Goal: Check status: Check status

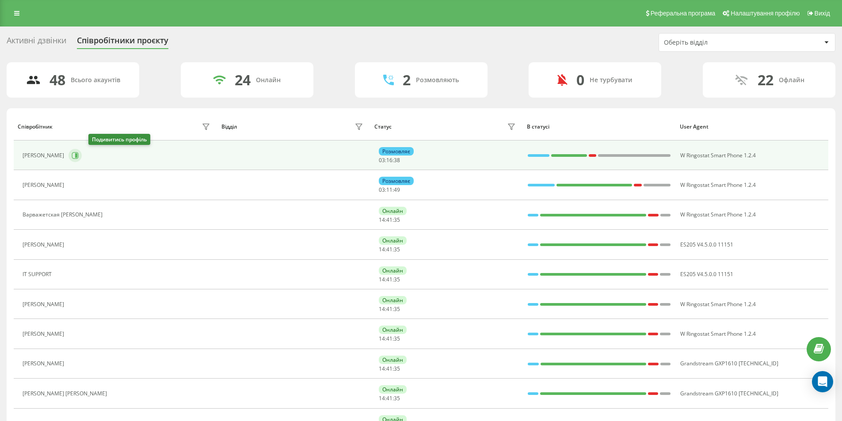
click at [79, 156] on icon at bounding box center [75, 155] width 7 height 7
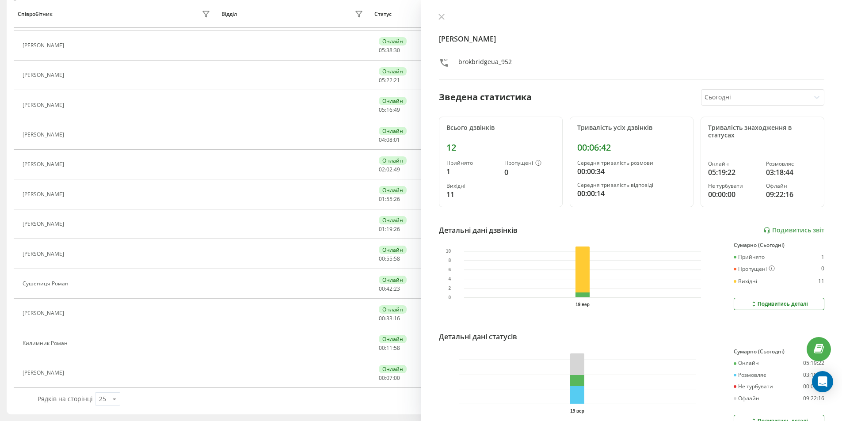
scroll to position [232, 0]
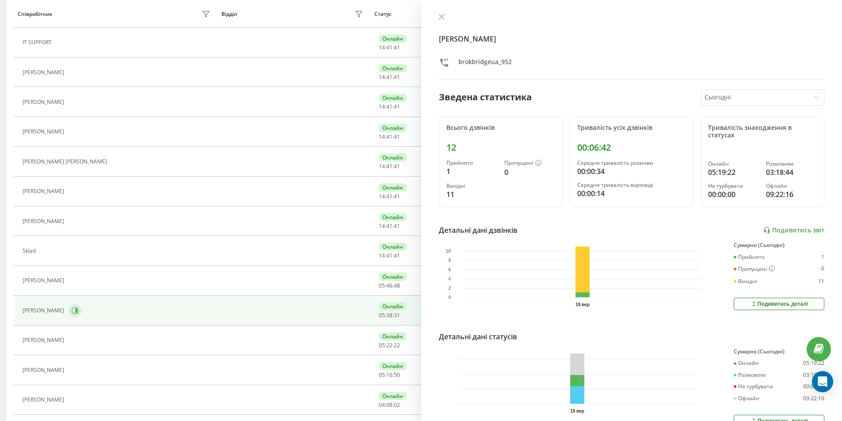
click at [70, 314] on button at bounding box center [74, 310] width 13 height 13
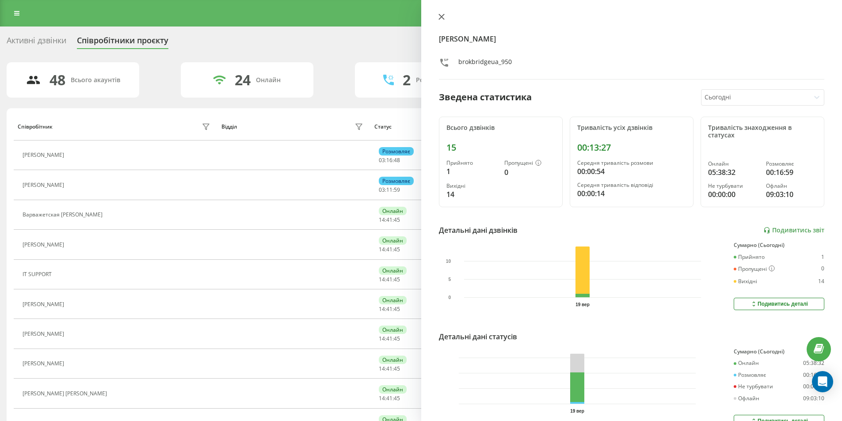
click at [442, 17] on icon at bounding box center [441, 17] width 6 height 6
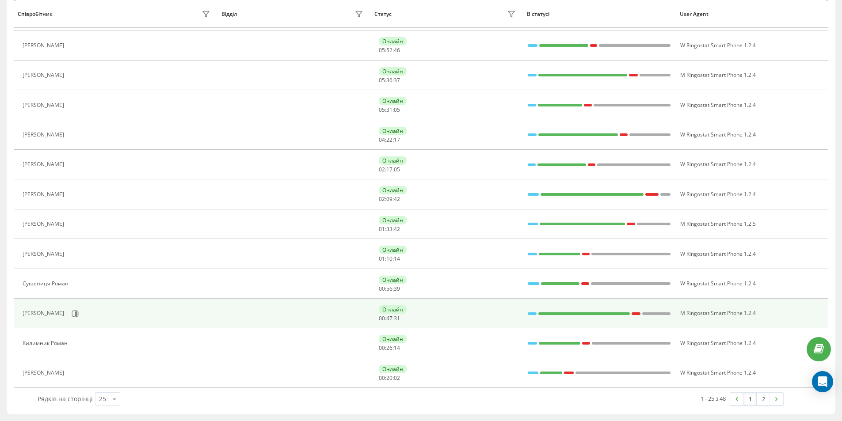
scroll to position [365, 0]
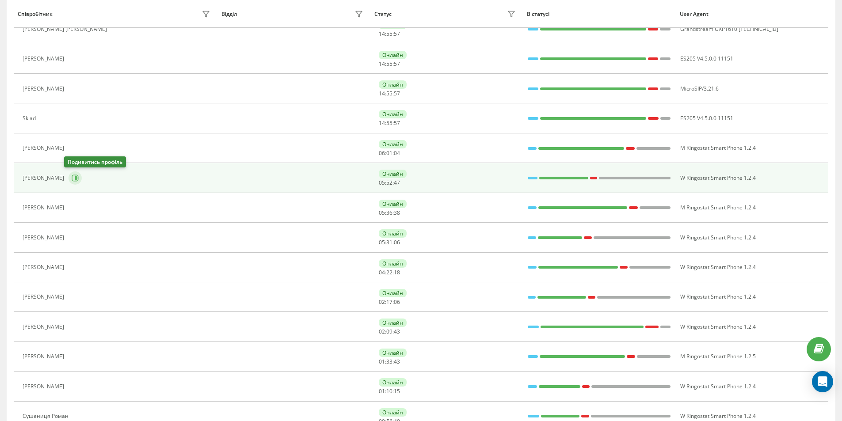
click at [68, 173] on button at bounding box center [74, 177] width 13 height 13
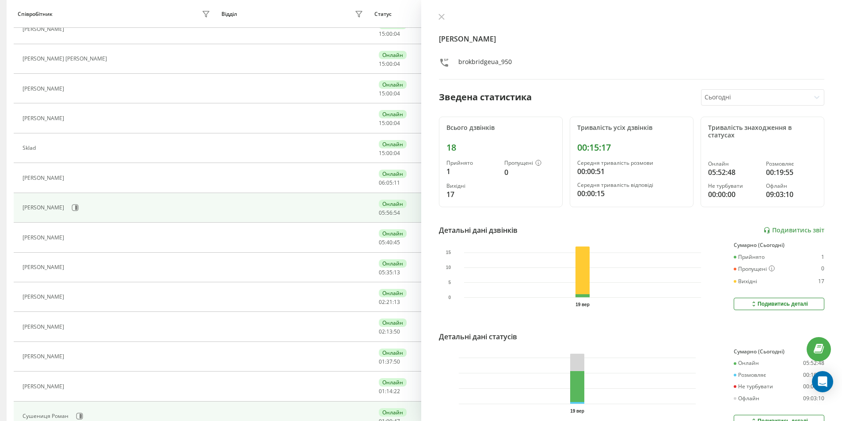
scroll to position [395, 0]
